Goal: Task Accomplishment & Management: Manage account settings

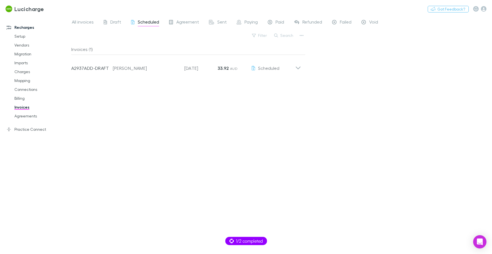
drag, startPoint x: 0, startPoint y: 0, endPoint x: 64, endPoint y: 8, distance: 64.3
click at [64, 8] on button "Switch company" at bounding box center [68, 9] width 37 height 7
type input "*****"
click at [74, 32] on p "Hysons Chartered Accountants" at bounding box center [87, 33] width 67 height 7
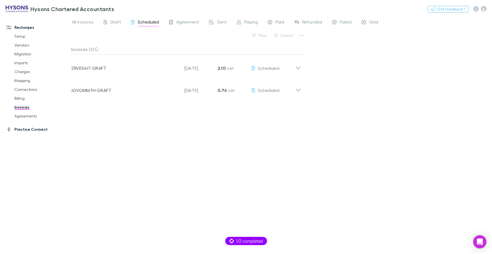
click at [24, 131] on link "Practice Connect" at bounding box center [35, 129] width 69 height 9
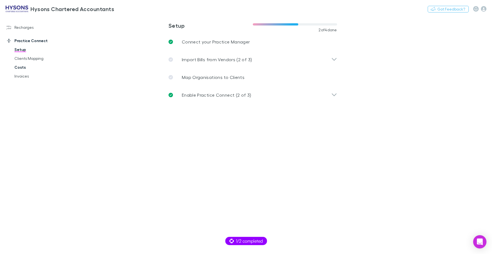
click at [20, 66] on link "Costs" at bounding box center [39, 67] width 61 height 9
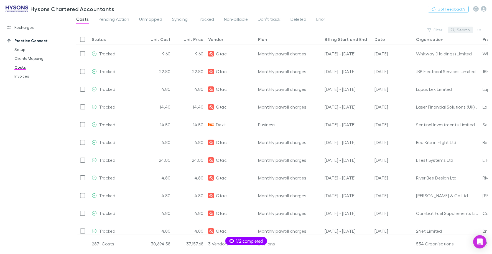
click at [462, 30] on button "Search" at bounding box center [460, 30] width 25 height 7
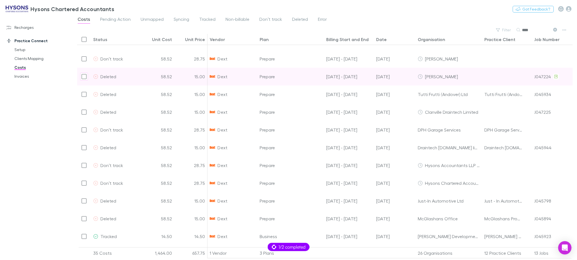
scroll to position [322, 0]
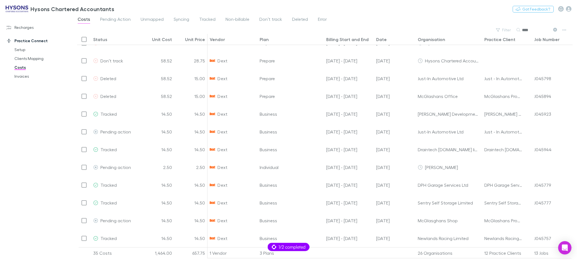
type input "****"
drag, startPoint x: 34, startPoint y: 27, endPoint x: 24, endPoint y: 26, distance: 10.3
click at [34, 27] on link "Recharges" at bounding box center [36, 27] width 70 height 9
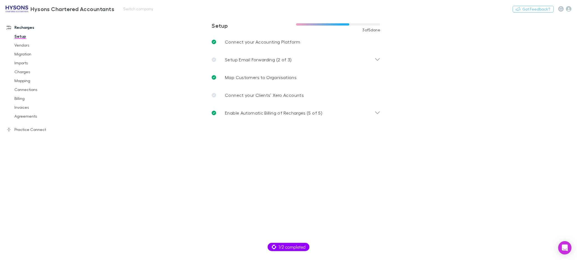
drag, startPoint x: 22, startPoint y: 71, endPoint x: 85, endPoint y: 3, distance: 92.5
click at [23, 71] on link "Charges" at bounding box center [40, 71] width 63 height 9
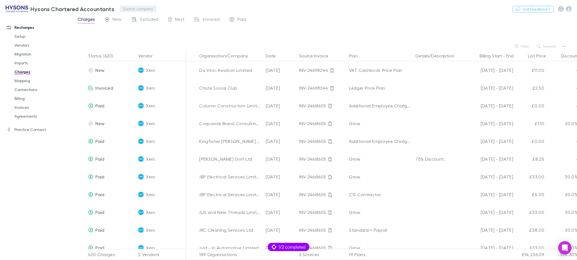
click at [124, 7] on button "Switch company" at bounding box center [138, 9] width 37 height 7
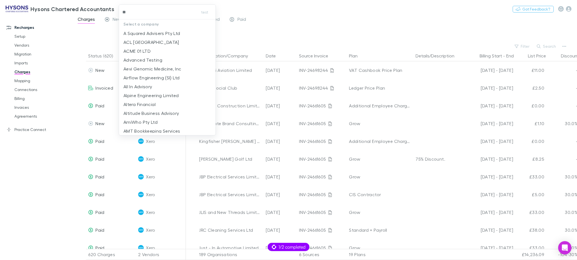
type input "***"
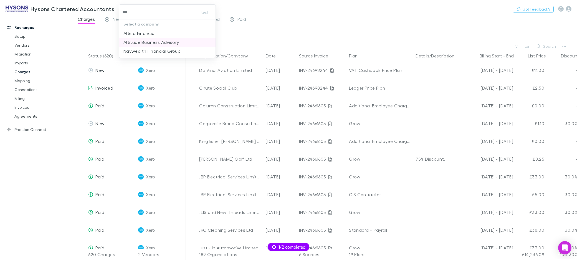
click at [173, 43] on p "Altitude Business Advisory" at bounding box center [151, 42] width 56 height 7
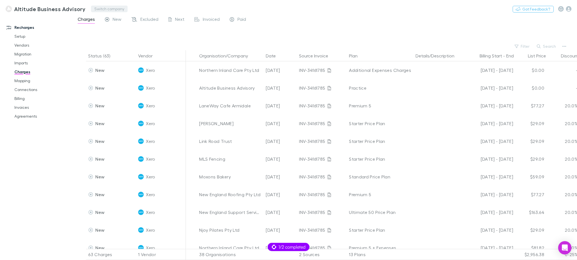
click at [110, 12] on button "Switch company" at bounding box center [109, 9] width 37 height 7
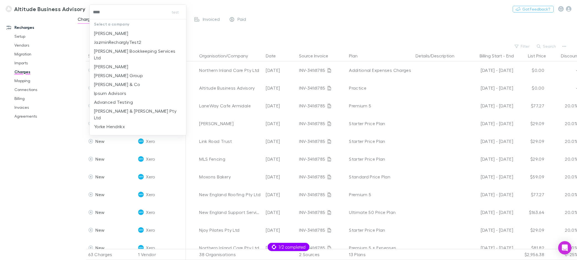
type input "*****"
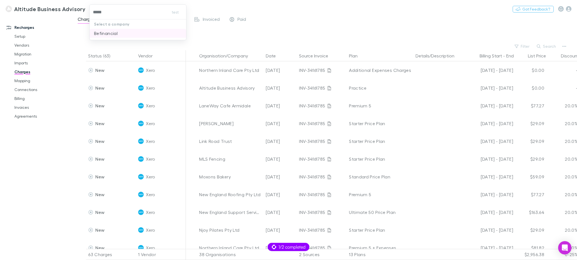
click at [120, 31] on li "Befinancial" at bounding box center [138, 33] width 97 height 9
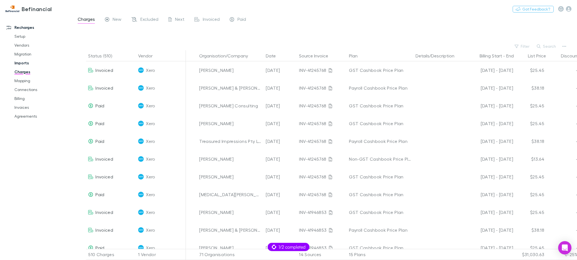
click at [26, 61] on link "Imports" at bounding box center [40, 63] width 63 height 9
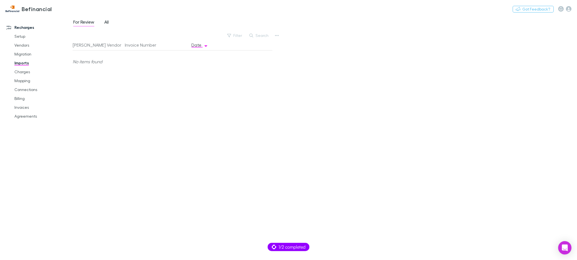
click at [105, 21] on span "All" at bounding box center [106, 22] width 4 height 7
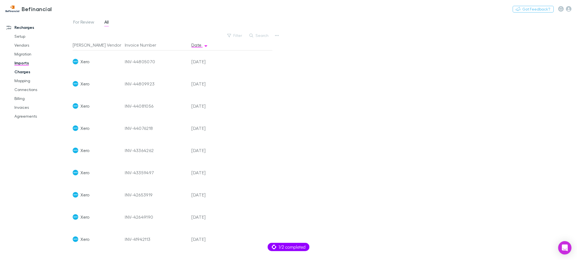
drag, startPoint x: 24, startPoint y: 72, endPoint x: 31, endPoint y: 68, distance: 7.9
click at [24, 72] on link "Charges" at bounding box center [40, 71] width 63 height 9
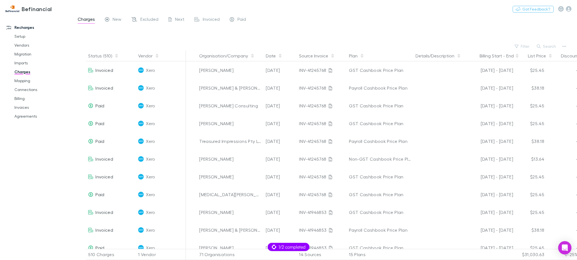
drag, startPoint x: 342, startPoint y: 40, endPoint x: 338, endPoint y: 52, distance: 12.6
click at [343, 41] on div at bounding box center [330, 34] width 494 height 16
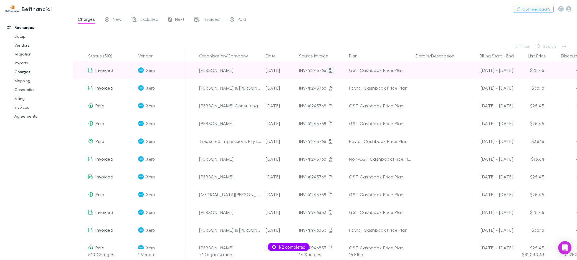
click at [329, 70] on icon at bounding box center [330, 70] width 3 height 4
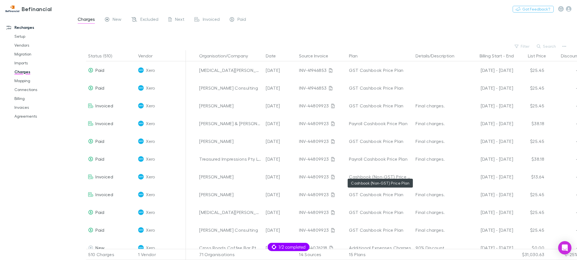
scroll to position [361, 0]
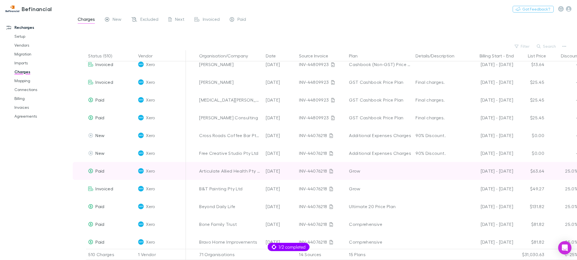
drag, startPoint x: 343, startPoint y: 166, endPoint x: 336, endPoint y: 166, distance: 6.4
click at [338, 166] on div "INV-44076218" at bounding box center [322, 171] width 46 height 18
click at [331, 173] on icon at bounding box center [331, 171] width 3 height 4
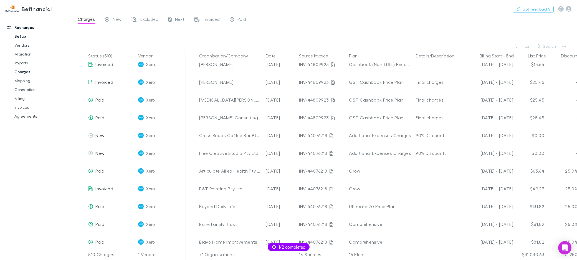
click at [24, 35] on link "Setup" at bounding box center [40, 36] width 63 height 9
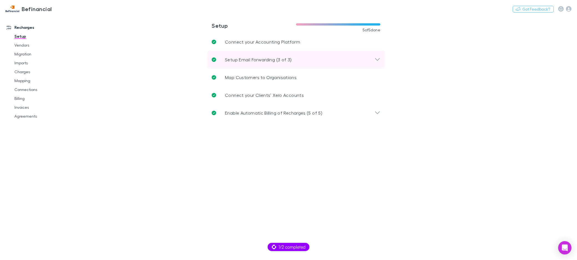
click at [246, 62] on p "Setup Email Forwarding (3 of 3)" at bounding box center [258, 59] width 67 height 7
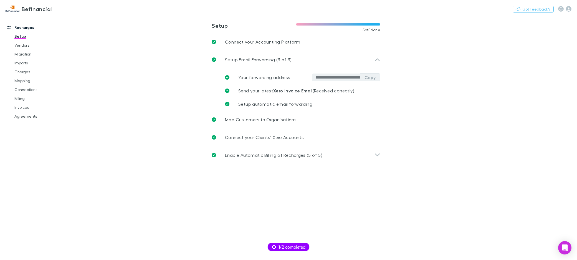
click at [365, 77] on button "Copy" at bounding box center [370, 78] width 21 height 8
click at [266, 154] on p "Enable Automatic Billing of Recharges (5 of 5)" at bounding box center [273, 155] width 97 height 7
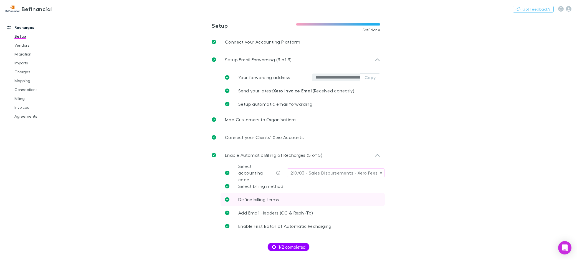
click at [267, 197] on span "Define billing terms" at bounding box center [258, 199] width 41 height 5
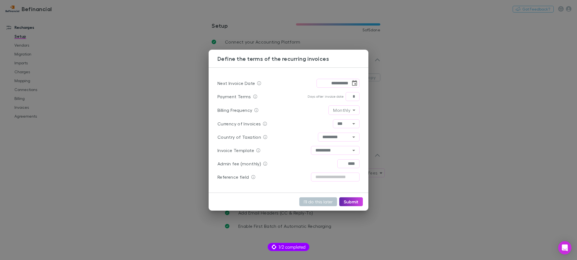
click at [146, 131] on div "**********" at bounding box center [288, 130] width 577 height 260
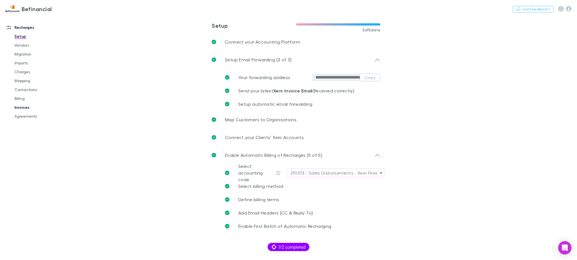
drag, startPoint x: 25, startPoint y: 106, endPoint x: 29, endPoint y: 108, distance: 4.6
click at [26, 106] on link "Invoices" at bounding box center [40, 107] width 63 height 9
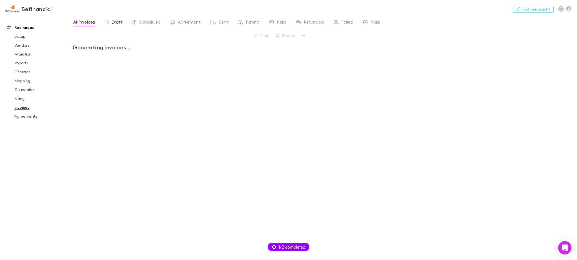
click at [118, 23] on span "Draft" at bounding box center [117, 22] width 11 height 7
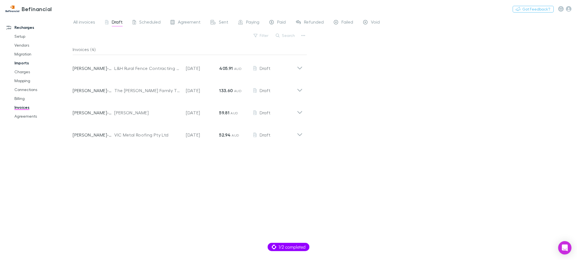
click at [31, 62] on link "Imports" at bounding box center [40, 63] width 63 height 9
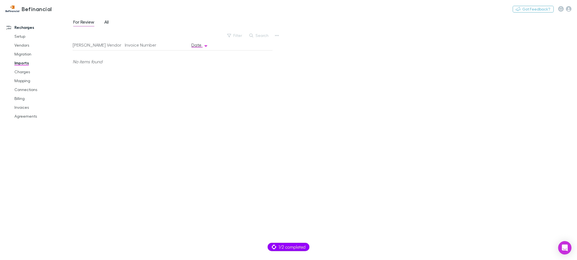
click at [105, 21] on span "All" at bounding box center [106, 22] width 4 height 7
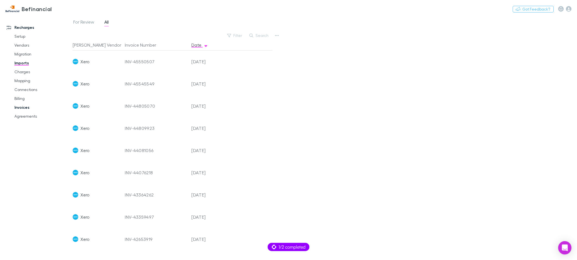
click at [28, 107] on link "Invoices" at bounding box center [40, 107] width 63 height 9
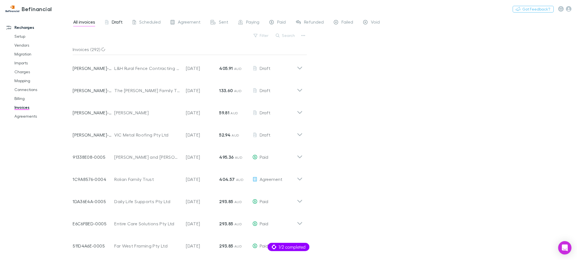
click at [115, 21] on span "Draft" at bounding box center [117, 22] width 11 height 7
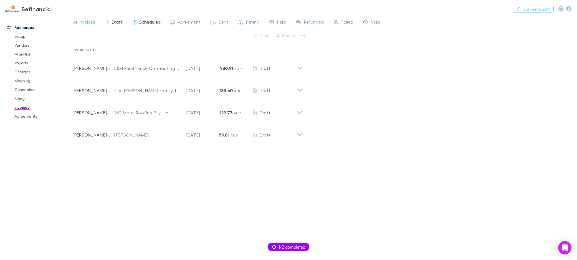
click at [146, 23] on span "Scheduled" at bounding box center [149, 22] width 21 height 7
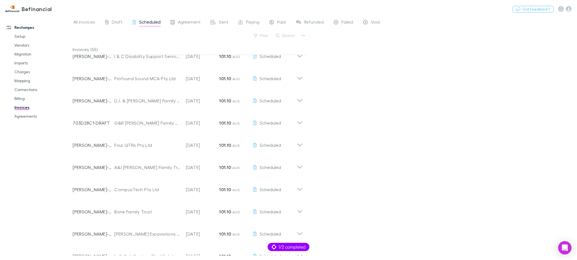
scroll to position [473, 0]
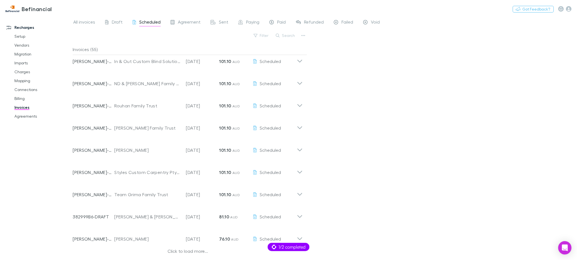
click at [199, 251] on div "Click to load more..." at bounding box center [188, 252] width 230 height 8
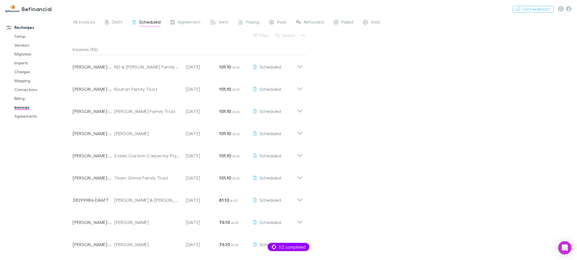
scroll to position [0, 0]
drag, startPoint x: 20, startPoint y: 99, endPoint x: 20, endPoint y: 96, distance: 3.1
click at [20, 99] on link "Billing" at bounding box center [40, 98] width 63 height 9
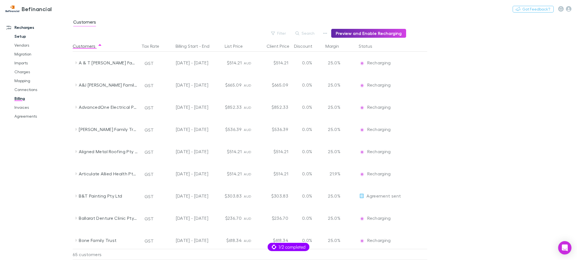
click at [24, 35] on link "Setup" at bounding box center [40, 36] width 63 height 9
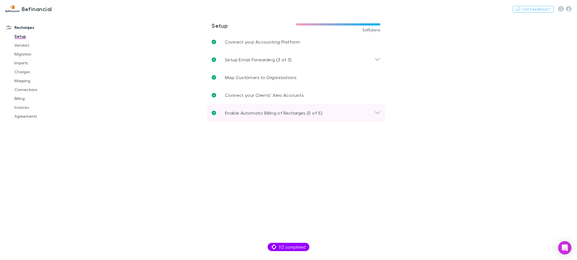
click at [259, 116] on p "Enable Automatic Billing of Recharges (5 of 5)" at bounding box center [273, 113] width 97 height 7
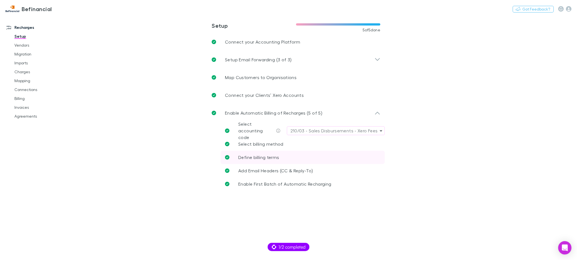
click at [265, 156] on span "Define billing terms" at bounding box center [258, 157] width 41 height 5
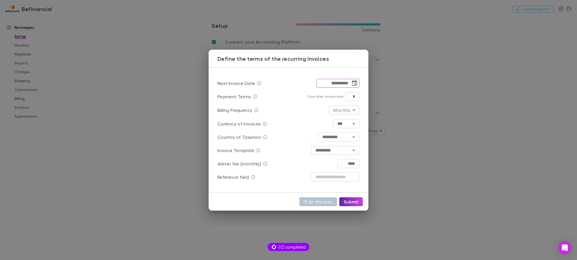
click at [353, 82] on icon "Choose date, selected date is Sep 16, 2025" at bounding box center [354, 83] width 7 height 7
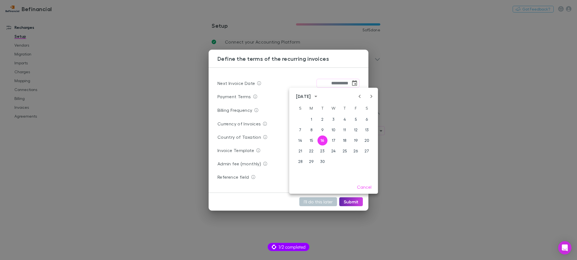
click at [357, 97] on icon "Previous month" at bounding box center [360, 96] width 7 height 7
click at [367, 158] on button "30" at bounding box center [367, 161] width 10 height 10
type input "**********"
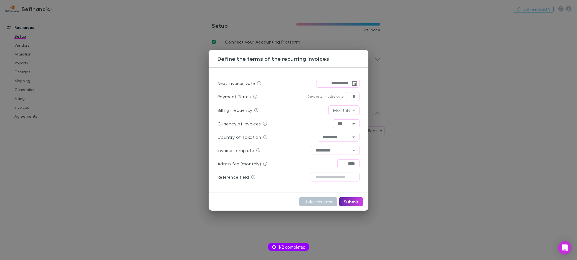
type input "**********"
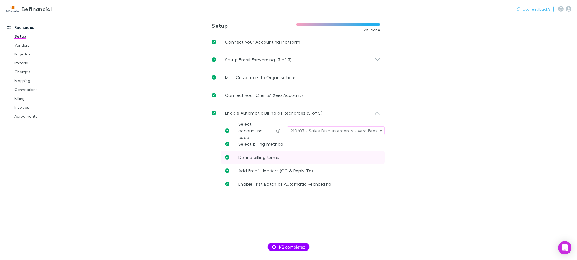
click at [294, 157] on link "Define billing terms" at bounding box center [303, 157] width 164 height 13
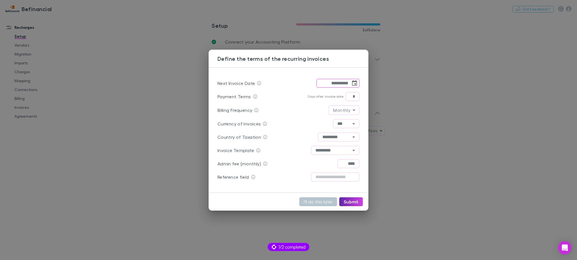
click at [355, 82] on icon "Choose date, selected date is Sep 16, 2025" at bounding box center [354, 83] width 7 height 7
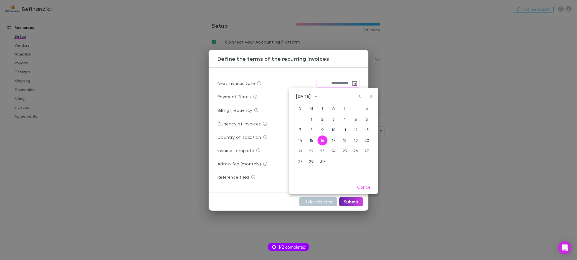
click at [359, 99] on icon "Previous month" at bounding box center [360, 96] width 7 height 7
drag, startPoint x: 366, startPoint y: 158, endPoint x: 359, endPoint y: 158, distance: 7.5
click at [366, 158] on button "30" at bounding box center [367, 161] width 10 height 10
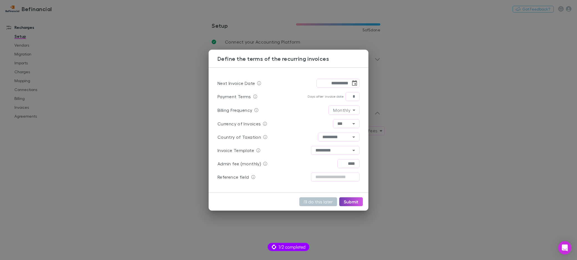
click at [350, 202] on button "Submit" at bounding box center [351, 201] width 24 height 9
type input "**********"
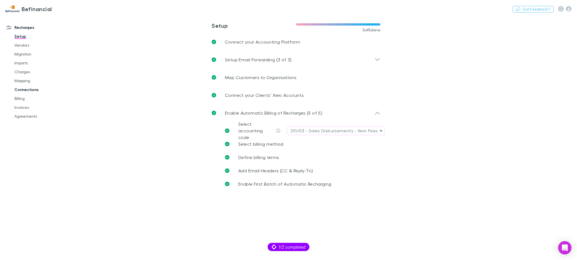
drag, startPoint x: 16, startPoint y: 97, endPoint x: 37, endPoint y: 92, distance: 22.1
click at [16, 97] on link "Billing" at bounding box center [40, 98] width 63 height 9
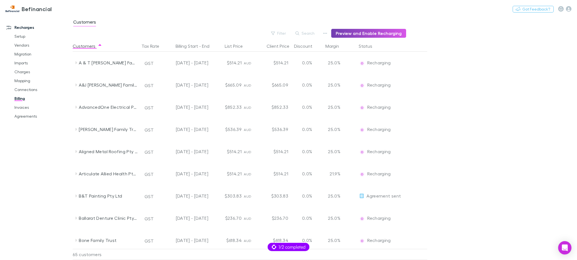
click at [356, 34] on button "Preview and Enable Recharging" at bounding box center [368, 33] width 75 height 9
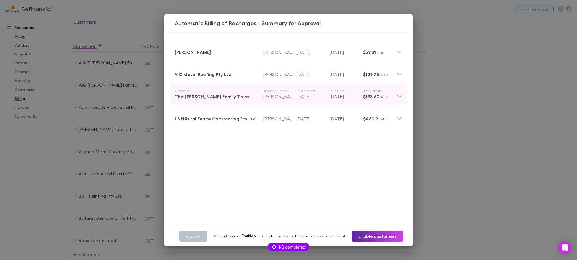
click at [262, 94] on div "The Novoa Family Trust" at bounding box center [219, 96] width 89 height 7
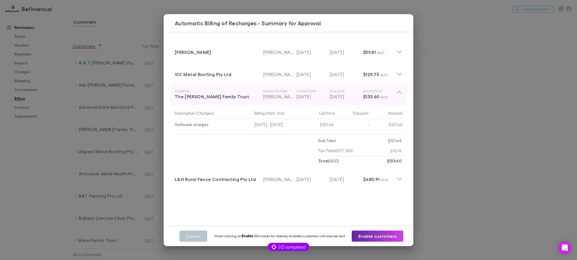
click at [262, 93] on div "The Novoa Family Trust" at bounding box center [219, 96] width 89 height 7
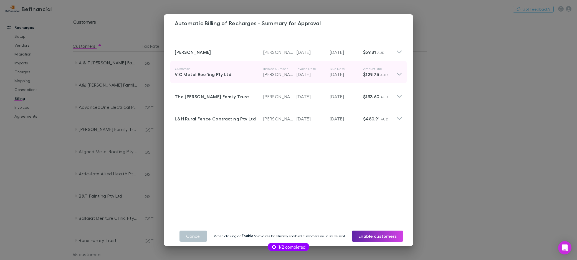
click at [264, 76] on p "RECH-0181" at bounding box center [279, 74] width 33 height 7
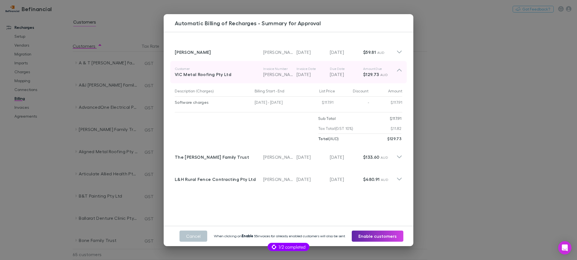
click at [264, 76] on p "RECH-0181" at bounding box center [279, 74] width 33 height 7
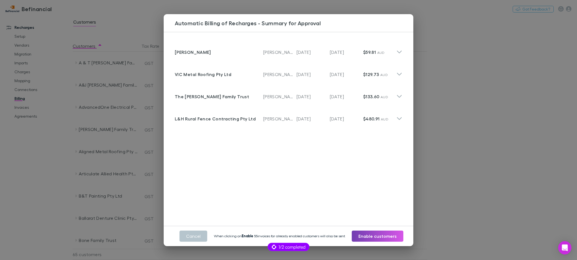
click at [373, 237] on button "Enable customers" at bounding box center [378, 236] width 52 height 11
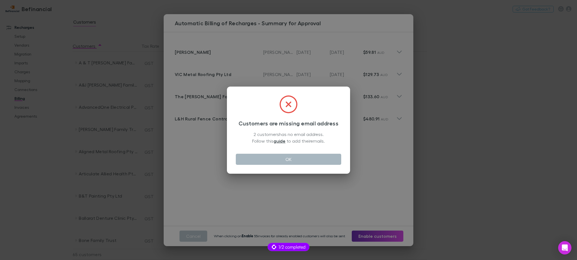
click at [265, 160] on button "OK" at bounding box center [288, 159] width 105 height 11
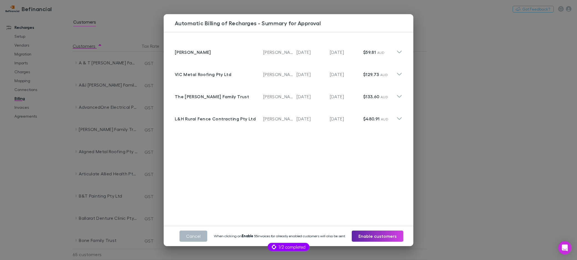
click at [189, 234] on button "Cancel" at bounding box center [194, 236] width 28 height 11
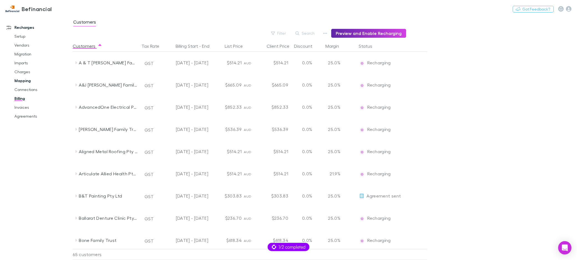
click at [30, 78] on link "Mapping" at bounding box center [40, 80] width 63 height 9
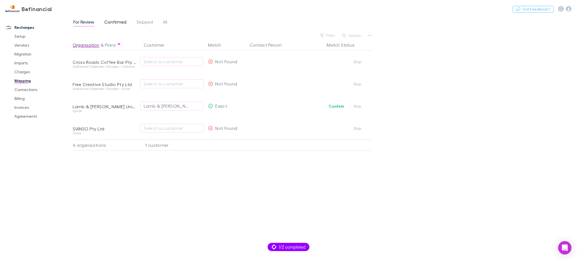
click at [120, 20] on span "Confirmed" at bounding box center [115, 22] width 22 height 7
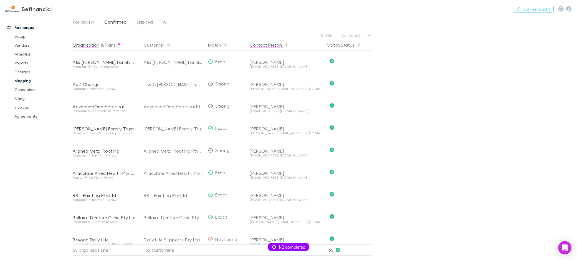
click at [282, 43] on button "Contact Person" at bounding box center [269, 44] width 39 height 11
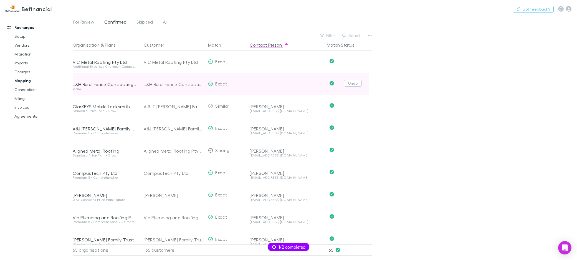
click at [356, 83] on button "Undo" at bounding box center [353, 83] width 18 height 7
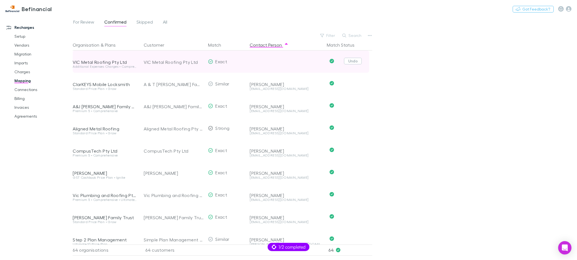
click at [350, 61] on button "Undo" at bounding box center [353, 61] width 18 height 7
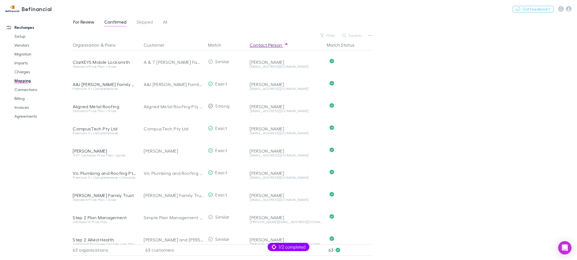
click at [89, 22] on span "For Review" at bounding box center [83, 22] width 21 height 7
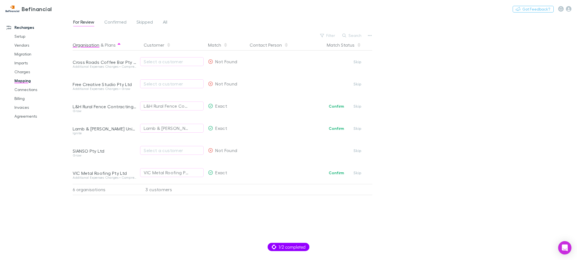
scroll to position [0, 0]
click at [31, 116] on link "Agreements" at bounding box center [40, 116] width 63 height 9
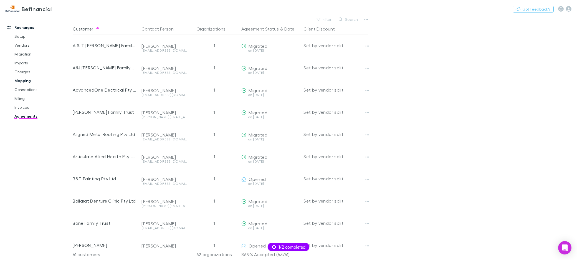
click at [25, 81] on link "Mapping" at bounding box center [40, 80] width 63 height 9
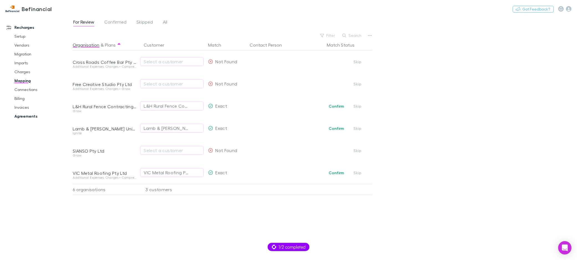
click at [27, 116] on link "Agreements" at bounding box center [40, 116] width 63 height 9
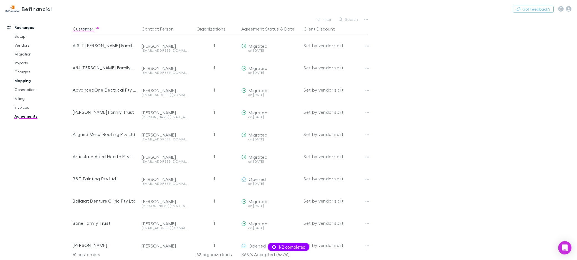
click at [27, 82] on link "Mapping" at bounding box center [40, 80] width 63 height 9
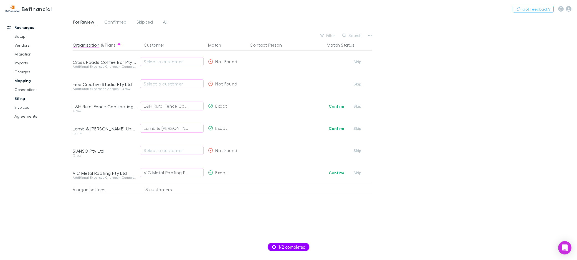
click at [23, 97] on link "Billing" at bounding box center [40, 98] width 63 height 9
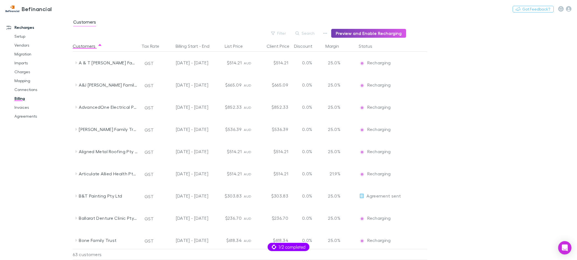
click at [356, 37] on button "Preview and Enable Recharging" at bounding box center [368, 33] width 75 height 9
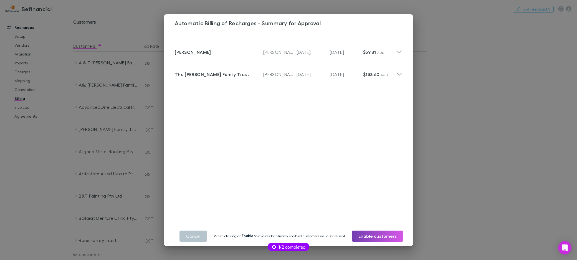
click at [386, 232] on button "Enable customers" at bounding box center [378, 236] width 52 height 11
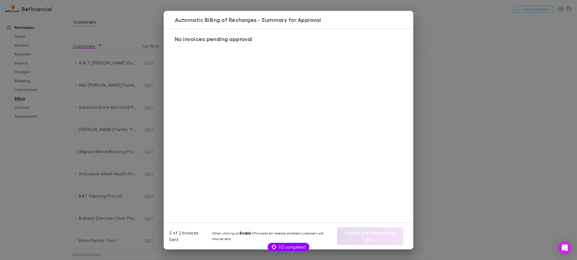
click at [41, 162] on div "Automatic Billing of Recharges - Summary for Approval No invoices pending appro…" at bounding box center [288, 130] width 577 height 260
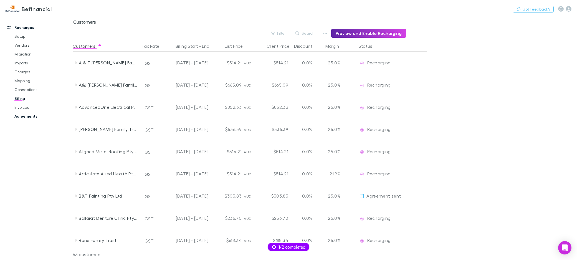
click at [23, 111] on link "Invoices" at bounding box center [40, 107] width 63 height 9
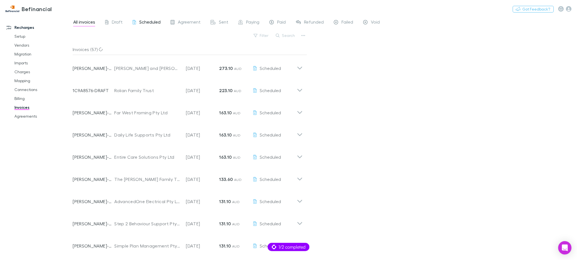
click at [153, 22] on span "Scheduled" at bounding box center [149, 22] width 21 height 7
click at [22, 36] on link "Setup" at bounding box center [40, 36] width 63 height 9
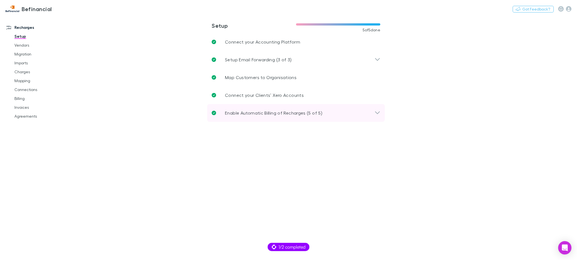
click at [257, 107] on div "Enable Automatic Billing of Recharges (5 of 5)" at bounding box center [296, 113] width 178 height 18
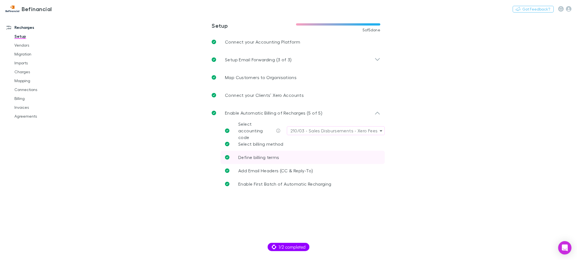
click at [280, 156] on link "Define billing terms" at bounding box center [303, 157] width 164 height 13
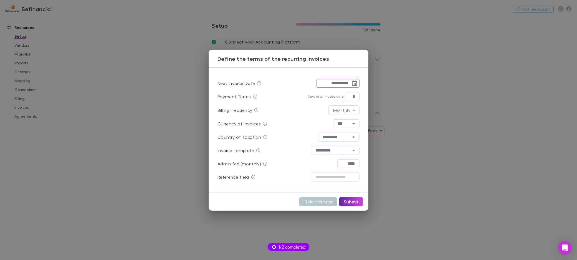
click at [342, 84] on input "**********" at bounding box center [334, 83] width 34 height 9
click at [341, 84] on input "**********" at bounding box center [334, 83] width 34 height 9
click at [357, 205] on button "Submit" at bounding box center [351, 201] width 24 height 9
type input "**********"
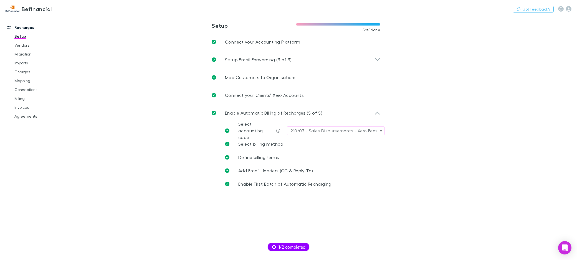
click at [127, 130] on main "**********" at bounding box center [325, 138] width 504 height 244
click at [74, 9] on button "Switch company" at bounding box center [75, 9] width 37 height 7
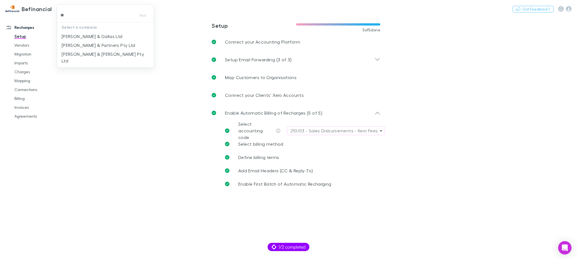
type input "***"
click at [79, 35] on p "McWhirter & Leong Pty Ltd" at bounding box center [106, 39] width 88 height 13
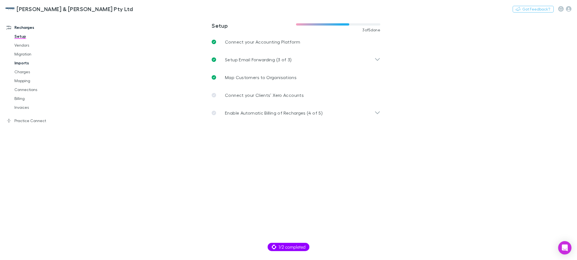
click at [28, 65] on link "Imports" at bounding box center [40, 63] width 63 height 9
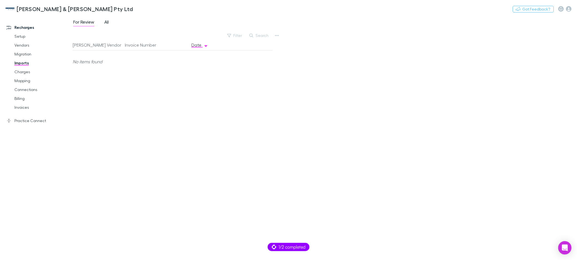
click at [108, 21] on span "All" at bounding box center [106, 22] width 4 height 7
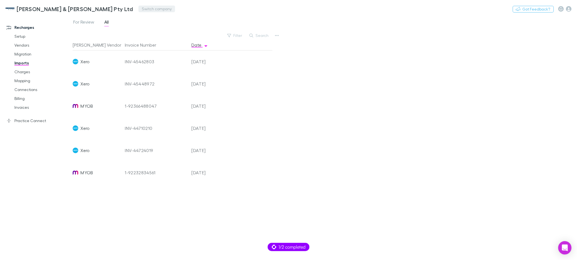
click at [138, 9] on button "Switch company" at bounding box center [156, 9] width 37 height 7
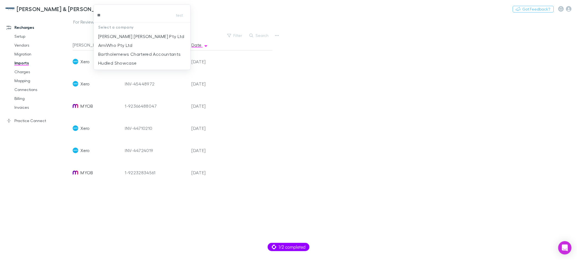
type input "***"
click at [111, 34] on p "Hotchkin Hughes Pty Ltd" at bounding box center [141, 36] width 86 height 7
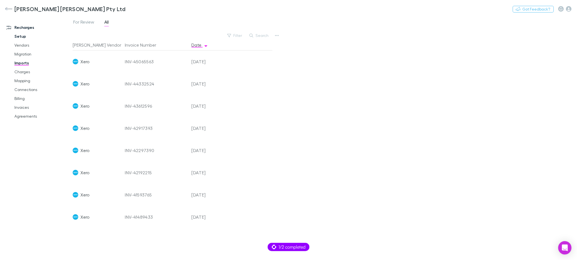
click at [23, 36] on link "Setup" at bounding box center [40, 36] width 63 height 9
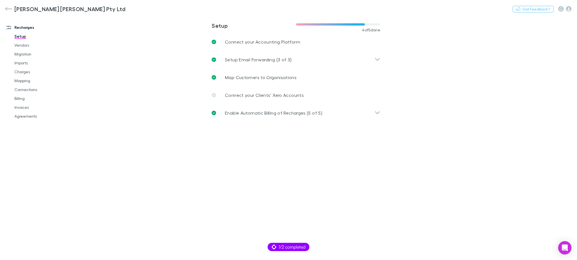
drag, startPoint x: 27, startPoint y: 70, endPoint x: 46, endPoint y: 81, distance: 21.7
click at [27, 70] on link "Charges" at bounding box center [40, 71] width 63 height 9
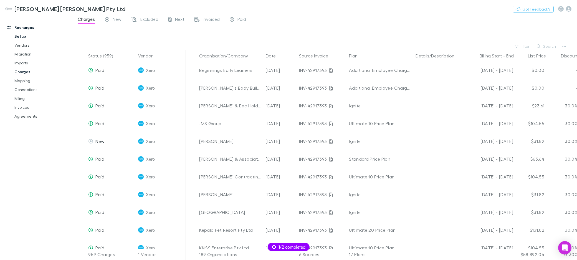
click at [23, 37] on link "Setup" at bounding box center [40, 36] width 63 height 9
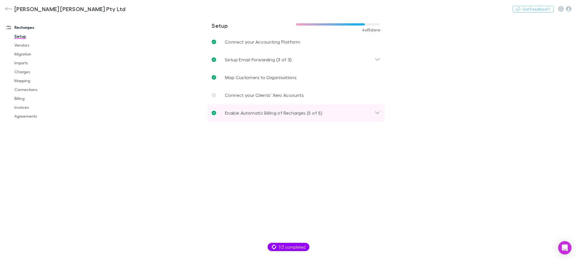
click at [254, 116] on p "Enable Automatic Billing of Recharges (5 of 5)" at bounding box center [273, 113] width 97 height 7
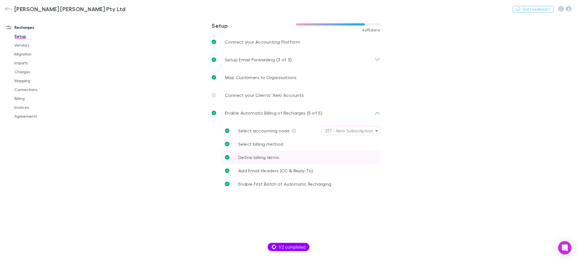
click at [264, 153] on link "Define billing terms" at bounding box center [301, 157] width 160 height 13
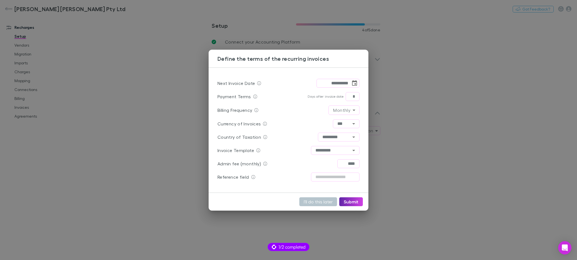
click at [165, 132] on div "**********" at bounding box center [288, 130] width 577 height 260
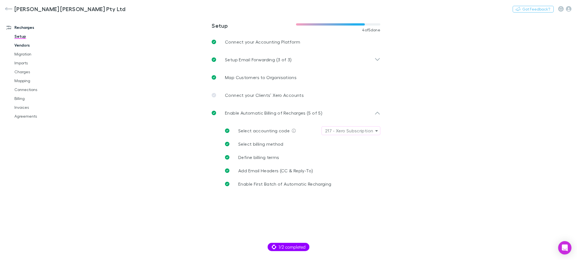
drag, startPoint x: 24, startPoint y: 44, endPoint x: 22, endPoint y: 48, distance: 3.7
click at [24, 44] on link "Vendors" at bounding box center [40, 45] width 63 height 9
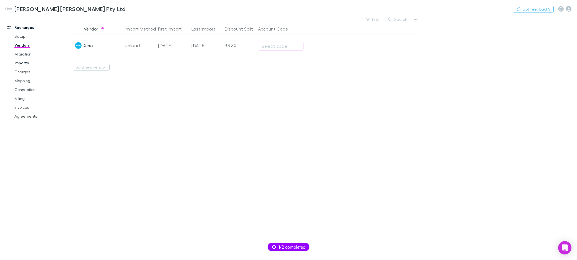
click at [24, 63] on link "Imports" at bounding box center [40, 63] width 63 height 9
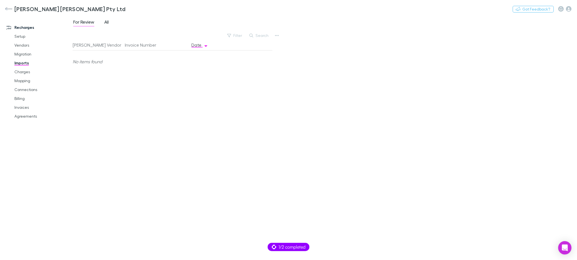
click at [106, 22] on span "All" at bounding box center [106, 22] width 4 height 7
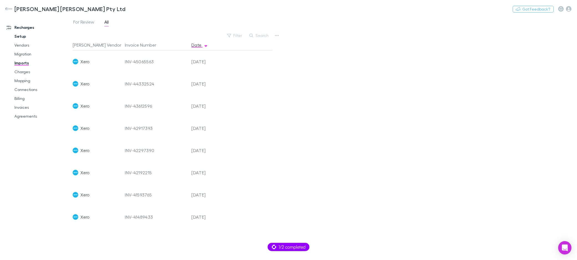
click at [24, 38] on link "Setup" at bounding box center [40, 36] width 63 height 9
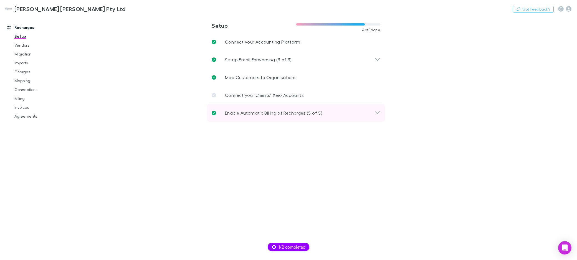
click at [270, 119] on div "Enable Automatic Billing of Recharges (5 of 5)" at bounding box center [296, 113] width 178 height 18
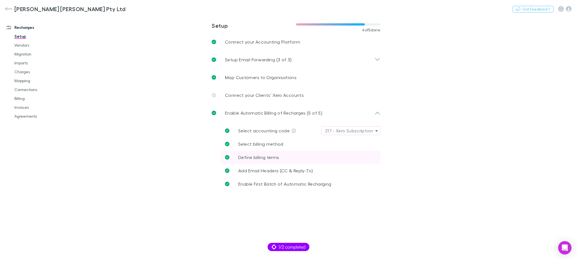
click at [270, 158] on span "Define billing terms" at bounding box center [258, 157] width 41 height 5
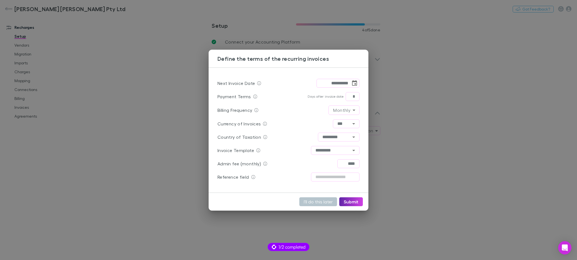
drag, startPoint x: 163, startPoint y: 140, endPoint x: 138, endPoint y: 135, distance: 25.4
click at [163, 139] on div "**********" at bounding box center [288, 130] width 577 height 260
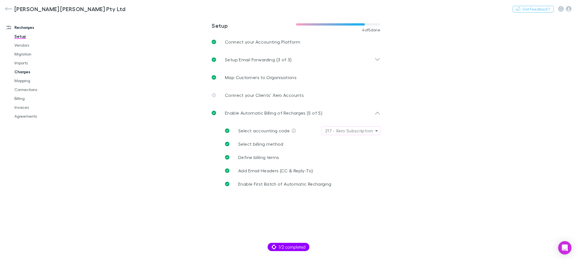
click at [22, 72] on link "Charges" at bounding box center [40, 71] width 63 height 9
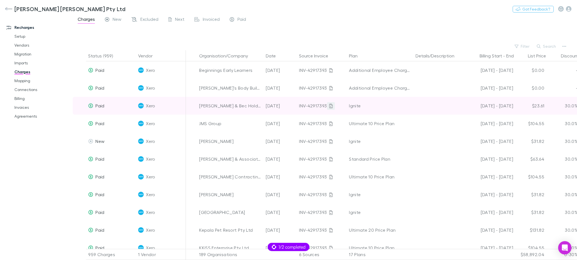
click at [332, 105] on link at bounding box center [331, 106] width 8 height 8
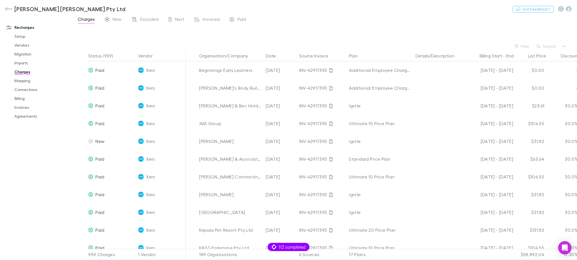
scroll to position [1, 0]
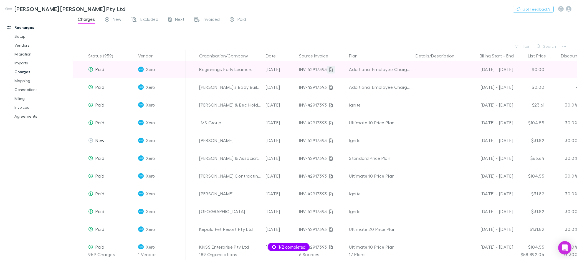
click at [331, 70] on icon at bounding box center [330, 69] width 3 height 4
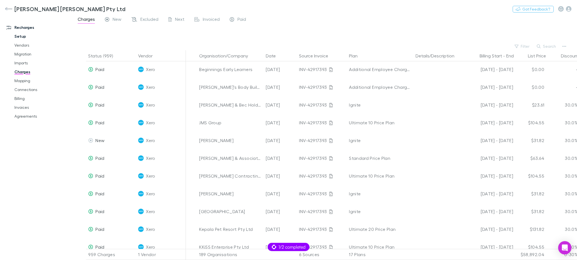
click at [23, 35] on link "Setup" at bounding box center [40, 36] width 63 height 9
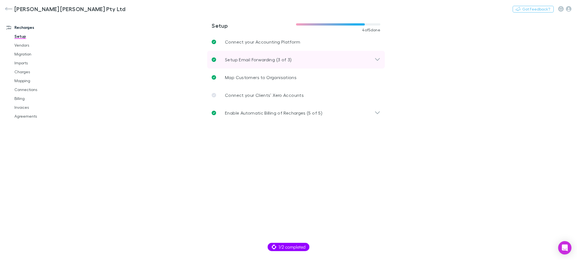
click at [254, 57] on p "Setup Email Forwarding (3 of 3)" at bounding box center [258, 59] width 67 height 7
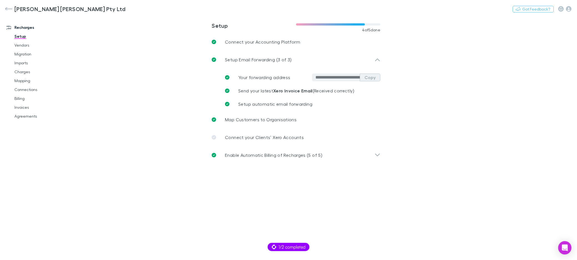
click at [364, 79] on button "Copy" at bounding box center [370, 78] width 21 height 8
click at [28, 64] on link "Imports" at bounding box center [40, 63] width 63 height 9
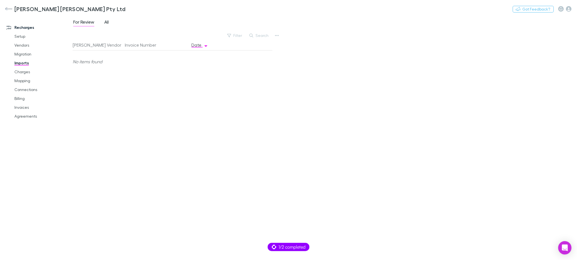
click at [107, 21] on span "All" at bounding box center [106, 22] width 4 height 7
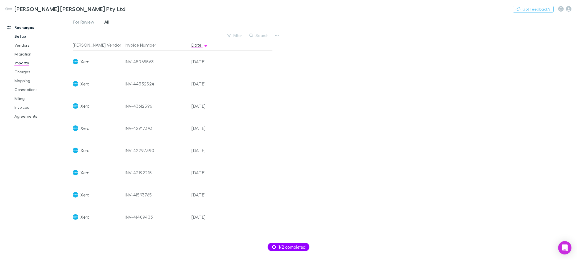
click at [22, 34] on link "Setup" at bounding box center [40, 36] width 63 height 9
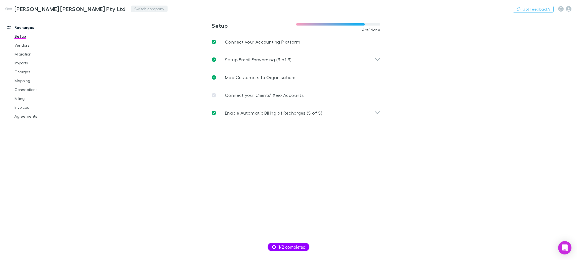
click at [131, 8] on button "Switch company" at bounding box center [149, 9] width 37 height 7
type input "*****"
click at [105, 35] on p "Innovative Advisory Limited" at bounding box center [118, 36] width 58 height 7
click at [122, 177] on main "**********" at bounding box center [325, 138] width 504 height 244
click at [24, 64] on link "Imports" at bounding box center [40, 63] width 63 height 9
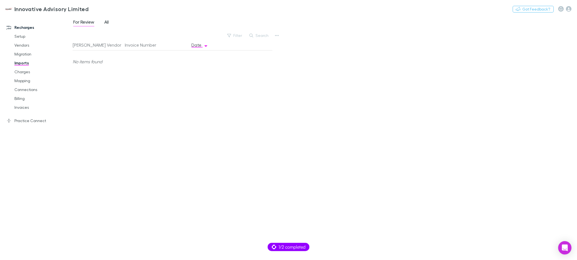
click at [104, 22] on span "All" at bounding box center [106, 22] width 4 height 7
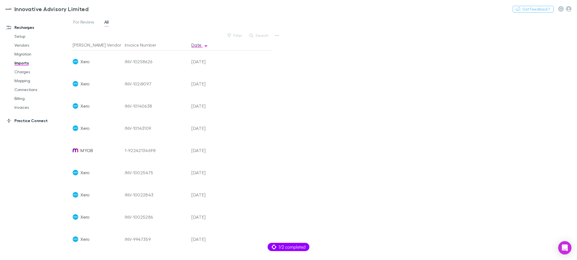
click at [37, 119] on link "Practice Connect" at bounding box center [36, 120] width 70 height 9
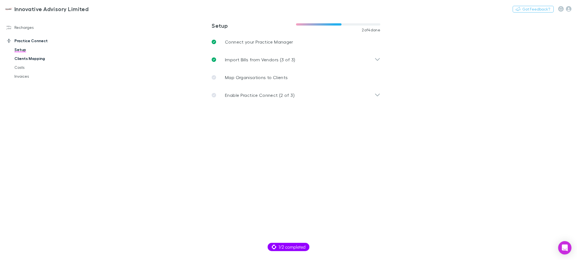
click at [32, 57] on link "Clients Mapping" at bounding box center [40, 58] width 63 height 9
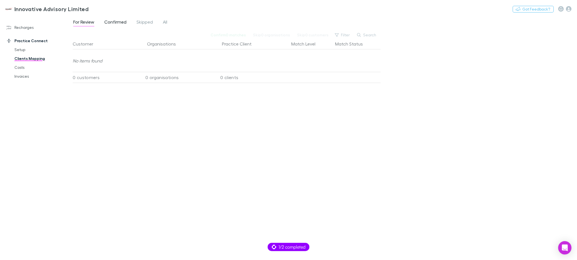
click at [117, 19] on span "Confirmed" at bounding box center [115, 22] width 22 height 7
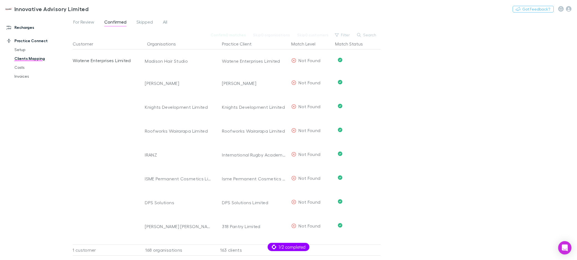
click at [27, 26] on link "Recharges" at bounding box center [36, 27] width 70 height 9
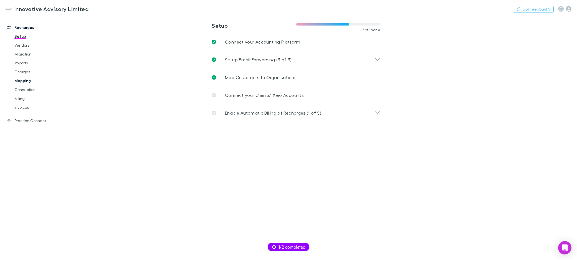
click at [30, 78] on link "Mapping" at bounding box center [40, 80] width 63 height 9
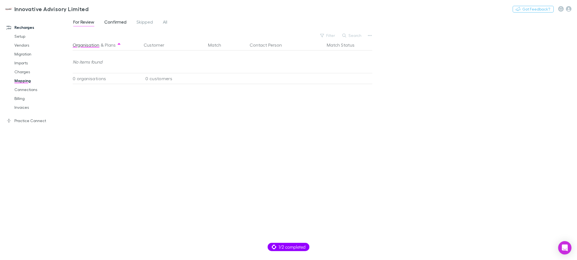
click at [112, 21] on span "Confirmed" at bounding box center [115, 22] width 22 height 7
click at [89, 20] on span "For Review" at bounding box center [83, 22] width 21 height 7
click at [23, 106] on link "Invoices" at bounding box center [40, 107] width 63 height 9
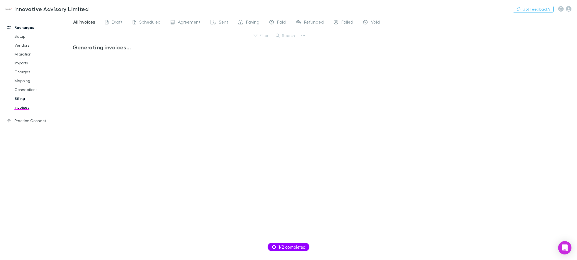
click at [22, 98] on link "Billing" at bounding box center [40, 98] width 63 height 9
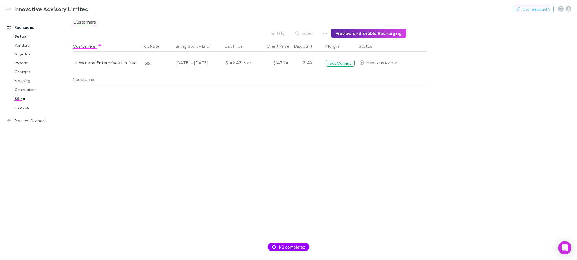
click at [22, 33] on link "Setup" at bounding box center [40, 36] width 63 height 9
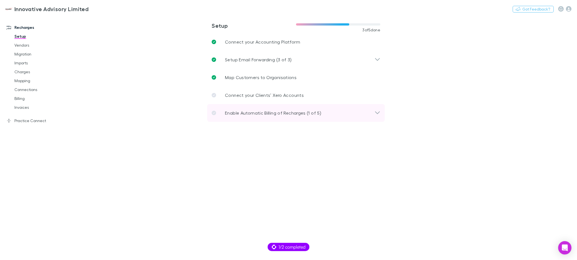
click at [256, 117] on div "Enable Automatic Billing of Recharges (1 of 5)" at bounding box center [296, 113] width 178 height 18
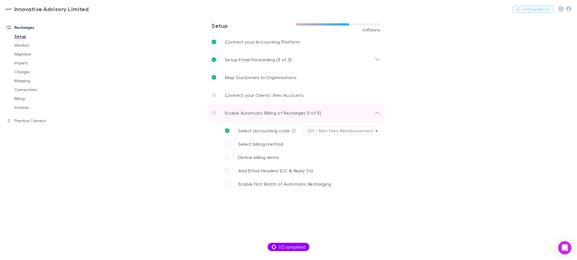
click at [251, 115] on p "Enable Automatic Billing of Recharges (1 of 5)" at bounding box center [273, 113] width 96 height 7
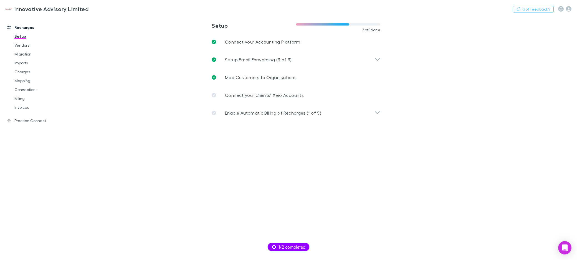
drag, startPoint x: 145, startPoint y: 22, endPoint x: 135, endPoint y: 18, distance: 10.5
click at [143, 21] on main "**********" at bounding box center [325, 138] width 504 height 244
click at [114, 11] on button "Switch company" at bounding box center [112, 9] width 37 height 7
type input "****"
click at [113, 34] on p "Forte in Numbers" at bounding box center [116, 36] width 36 height 7
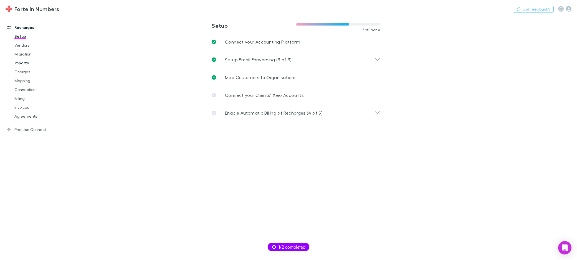
click at [24, 64] on link "Imports" at bounding box center [40, 63] width 63 height 9
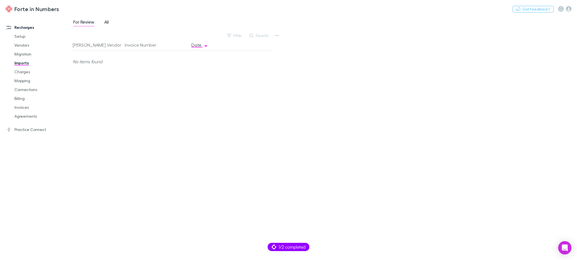
click at [103, 19] on div "For Review All" at bounding box center [93, 22] width 41 height 9
click at [105, 20] on span "All" at bounding box center [106, 22] width 4 height 7
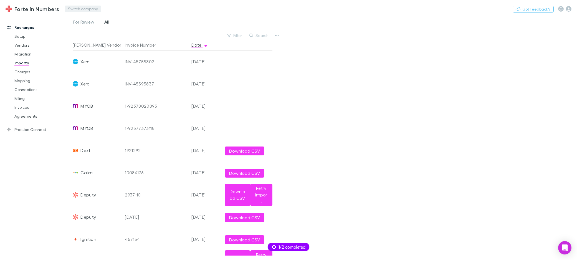
click at [89, 9] on button "Switch company" at bounding box center [83, 9] width 37 height 7
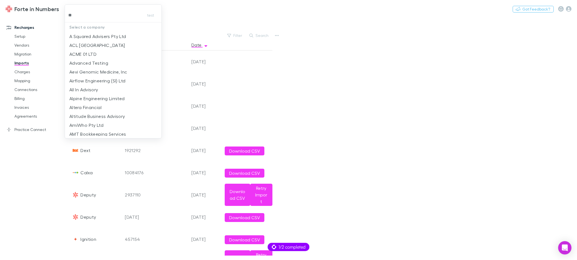
type input "***"
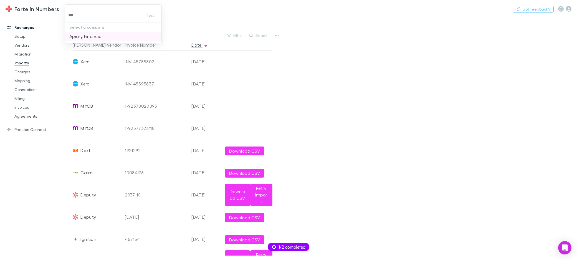
click at [91, 36] on p "Apiary Financial" at bounding box center [85, 36] width 33 height 7
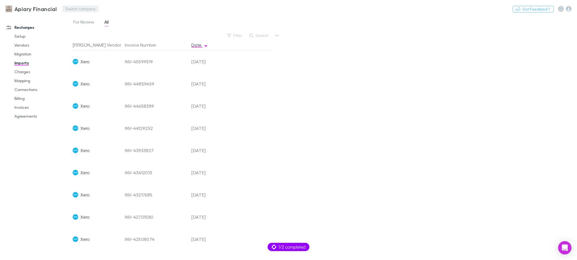
click at [84, 7] on button "Switch company" at bounding box center [80, 9] width 37 height 7
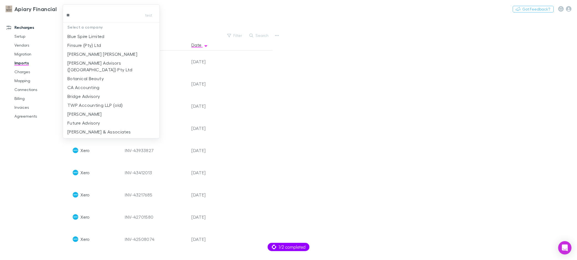
type input "***"
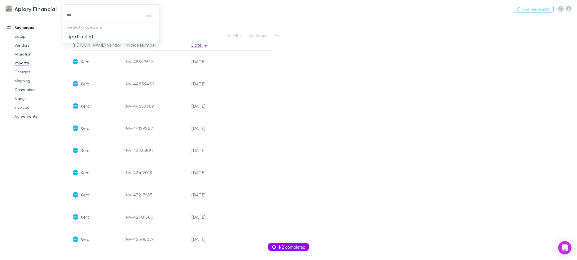
click at [91, 33] on p "dpa Limited" at bounding box center [80, 36] width 26 height 7
click at [27, 38] on link "Setup" at bounding box center [40, 36] width 63 height 9
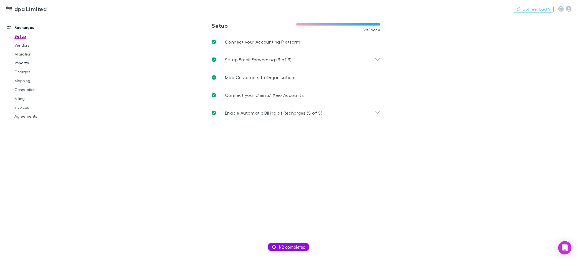
click at [28, 60] on link "Imports" at bounding box center [40, 63] width 63 height 9
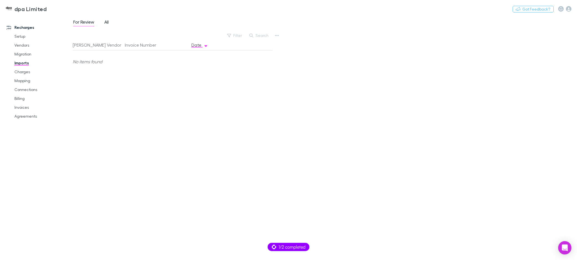
click at [108, 23] on span "All" at bounding box center [106, 22] width 4 height 7
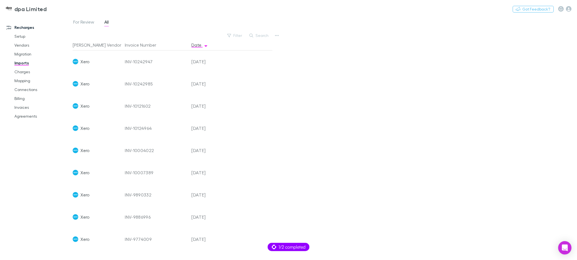
drag, startPoint x: 26, startPoint y: 72, endPoint x: 71, endPoint y: 53, distance: 49.1
click at [27, 72] on link "Charges" at bounding box center [40, 71] width 63 height 9
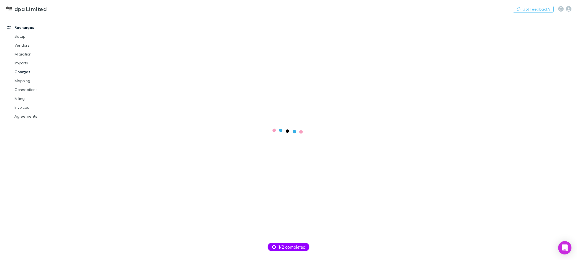
drag, startPoint x: 145, startPoint y: 98, endPoint x: 133, endPoint y: 93, distance: 13.8
click at [142, 95] on main at bounding box center [325, 138] width 504 height 244
click at [22, 63] on link "Imports" at bounding box center [40, 63] width 63 height 9
click at [106, 22] on span "All" at bounding box center [106, 22] width 4 height 7
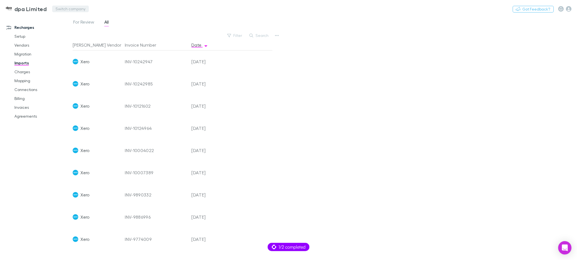
click at [66, 7] on button "Switch company" at bounding box center [70, 9] width 37 height 7
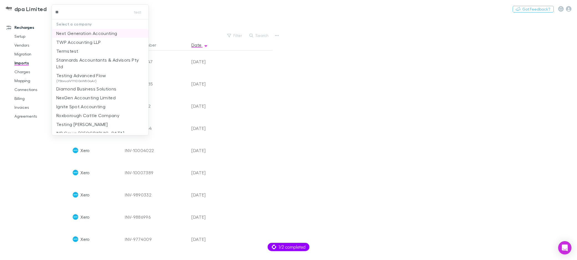
type input "***"
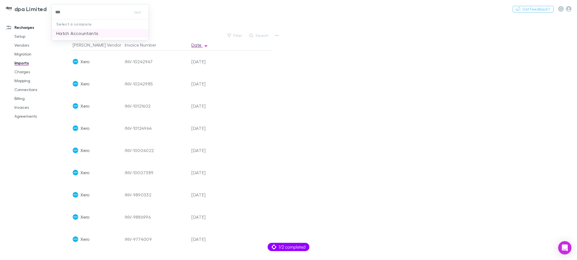
click at [100, 36] on li "Hatch Accountants" at bounding box center [100, 33] width 97 height 9
click at [31, 72] on link "Charges" at bounding box center [40, 71] width 63 height 9
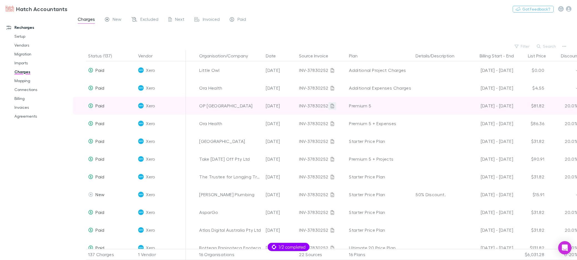
click at [331, 104] on icon at bounding box center [332, 106] width 3 height 4
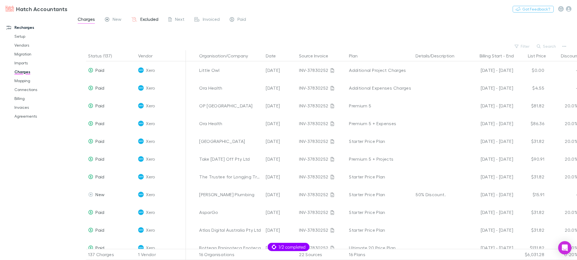
click at [149, 20] on span "Excluded" at bounding box center [149, 19] width 18 height 7
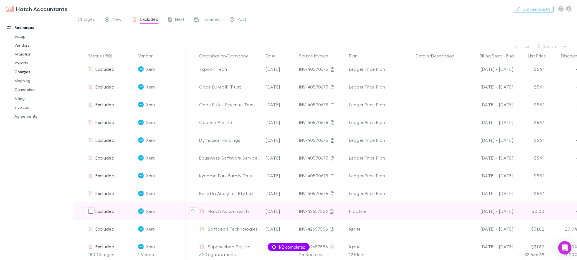
scroll to position [307, 0]
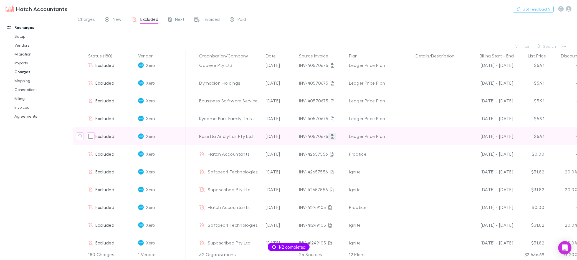
click at [331, 137] on icon at bounding box center [332, 136] width 3 height 4
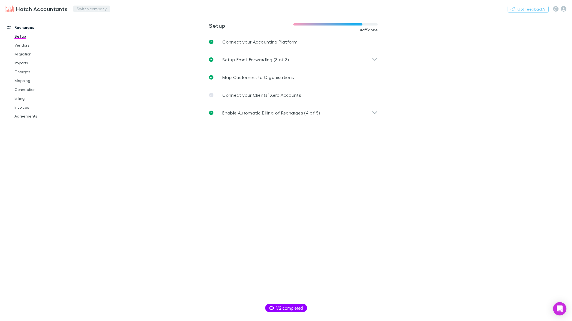
click at [92, 9] on button "Switch company" at bounding box center [91, 9] width 37 height 7
type input "******"
click at [113, 32] on li "Future Advisory" at bounding box center [121, 33] width 97 height 9
drag, startPoint x: 24, startPoint y: 60, endPoint x: 27, endPoint y: 60, distance: 2.8
click at [24, 60] on link "Imports" at bounding box center [40, 63] width 63 height 9
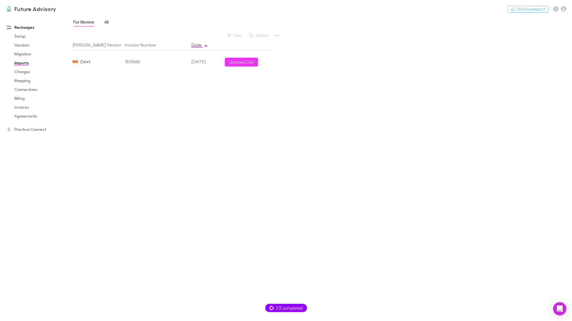
click at [104, 22] on link "All" at bounding box center [107, 22] width 6 height 9
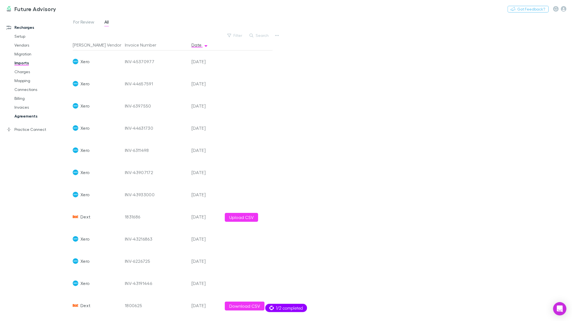
click at [28, 115] on link "Agreements" at bounding box center [40, 116] width 63 height 9
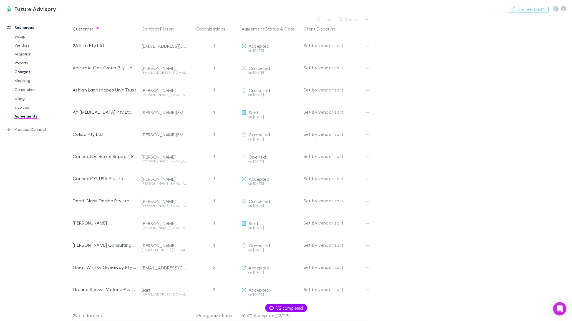
click at [25, 74] on link "Charges" at bounding box center [40, 71] width 63 height 9
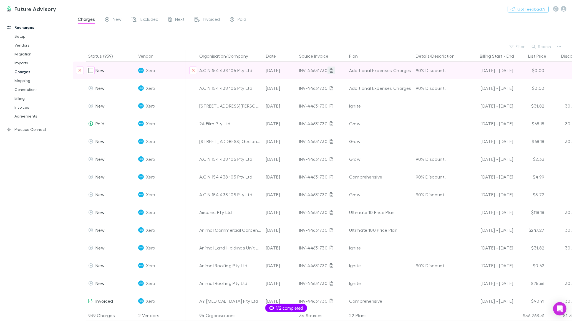
click at [333, 72] on link at bounding box center [331, 71] width 8 height 8
